Goal: Task Accomplishment & Management: Manage account settings

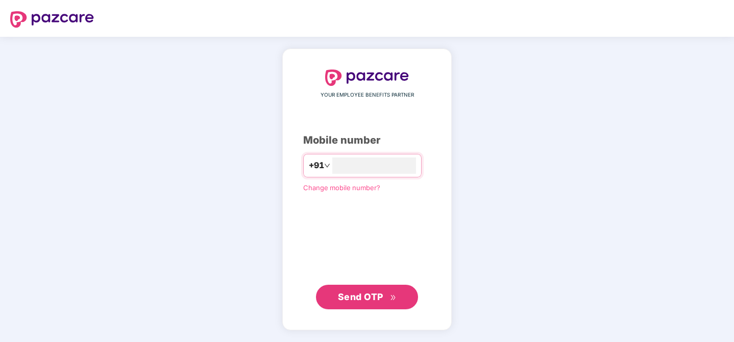
type input "**********"
click at [356, 300] on span "Send OTP" at bounding box center [360, 295] width 45 height 11
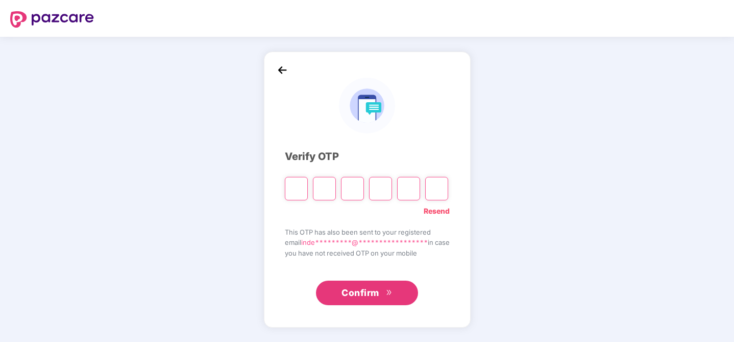
type input "*"
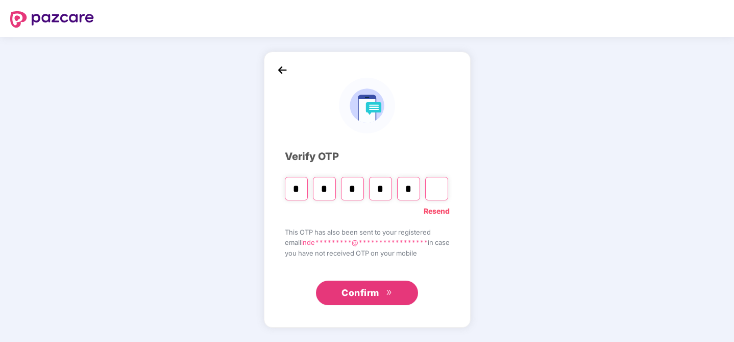
type input "*"
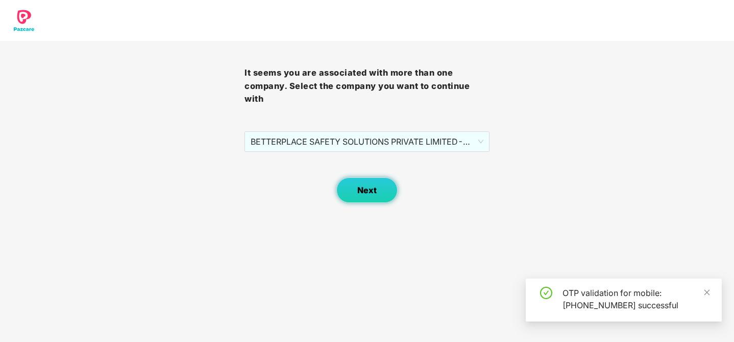
click at [364, 190] on span "Next" at bounding box center [366, 190] width 19 height 10
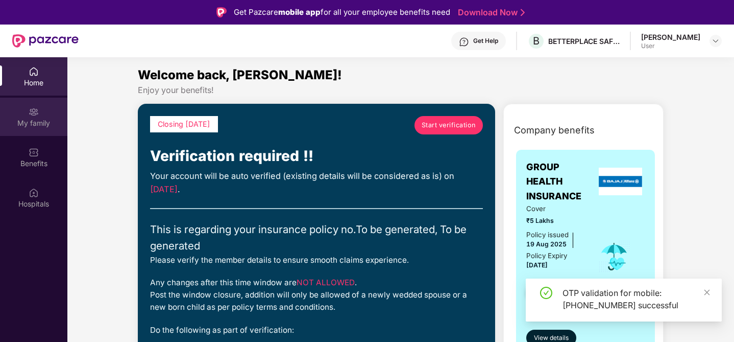
click at [29, 107] on img at bounding box center [34, 112] width 10 height 10
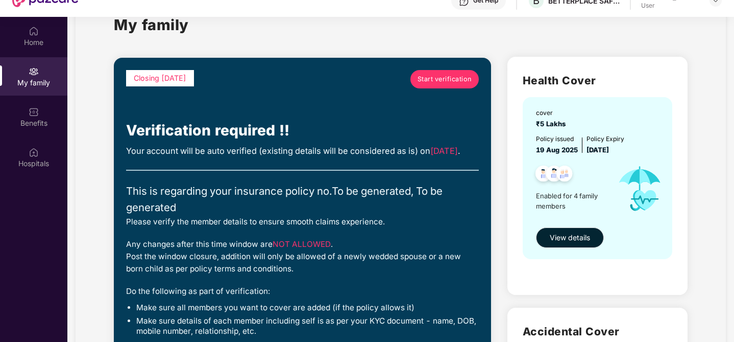
scroll to position [32, 0]
